Goal: Find specific page/section: Find specific page/section

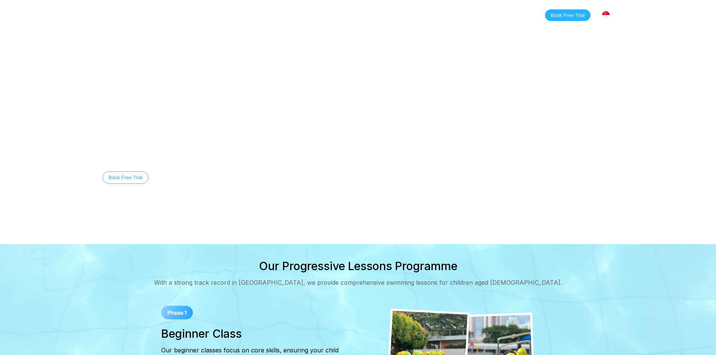
click at [607, 18] on img at bounding box center [606, 15] width 8 height 8
click at [598, 44] on div "[GEOGRAPHIC_DATA]" at bounding box center [571, 45] width 83 height 15
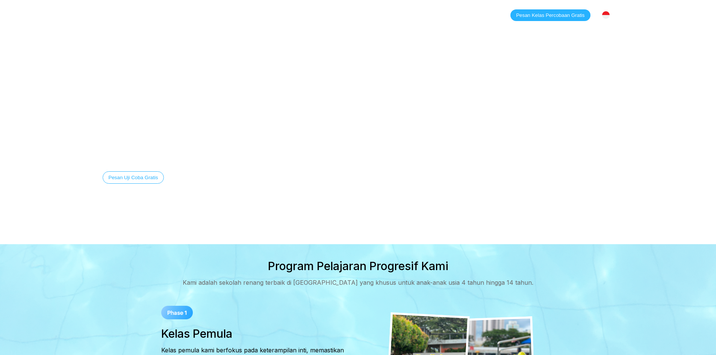
click at [247, 18] on link "Lokasi" at bounding box center [252, 15] width 33 height 8
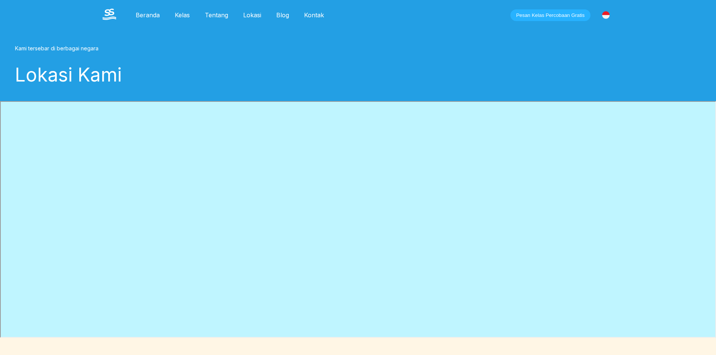
click at [255, 15] on link "Lokasi" at bounding box center [252, 15] width 33 height 8
click at [186, 14] on link "Kelas" at bounding box center [182, 15] width 30 height 8
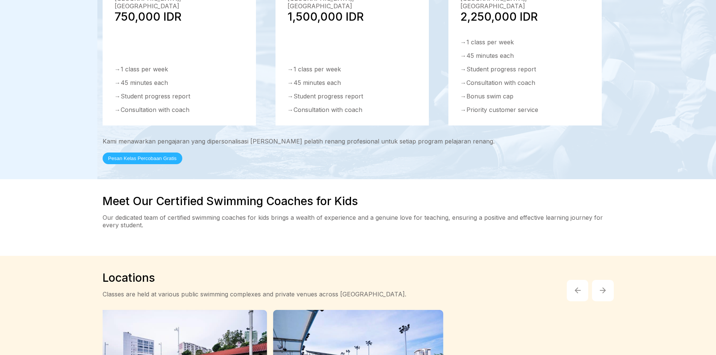
scroll to position [1363, 0]
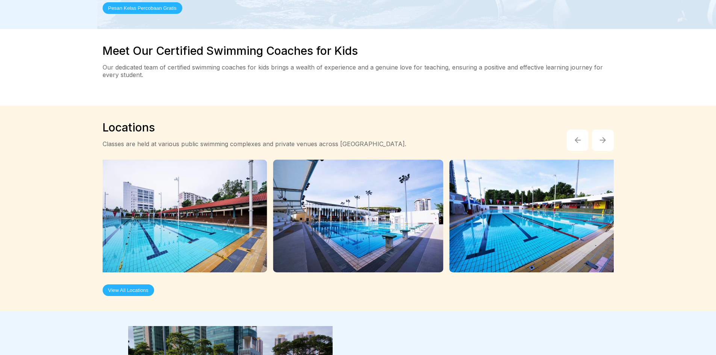
click at [127, 285] on button "View All Locations" at bounding box center [128, 291] width 51 height 12
